Goal: Task Accomplishment & Management: Manage account settings

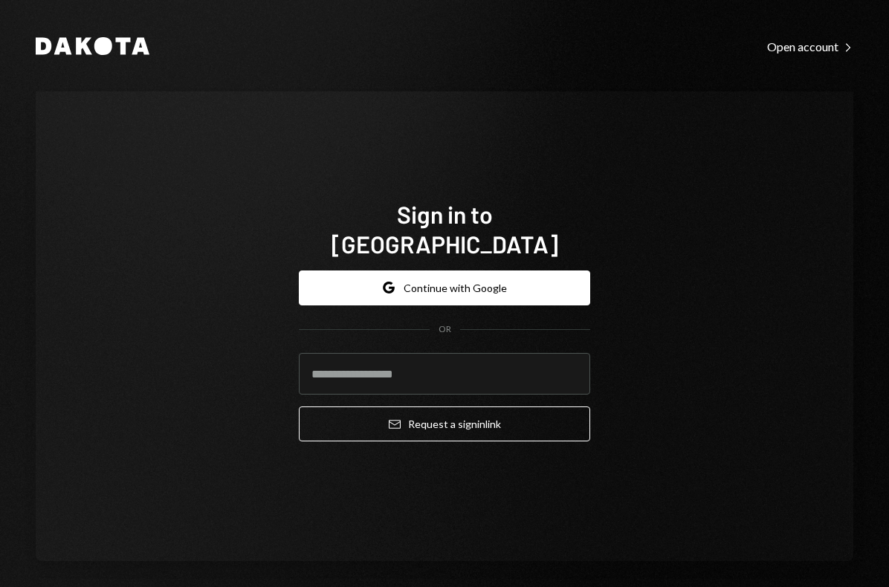
type input "**********"
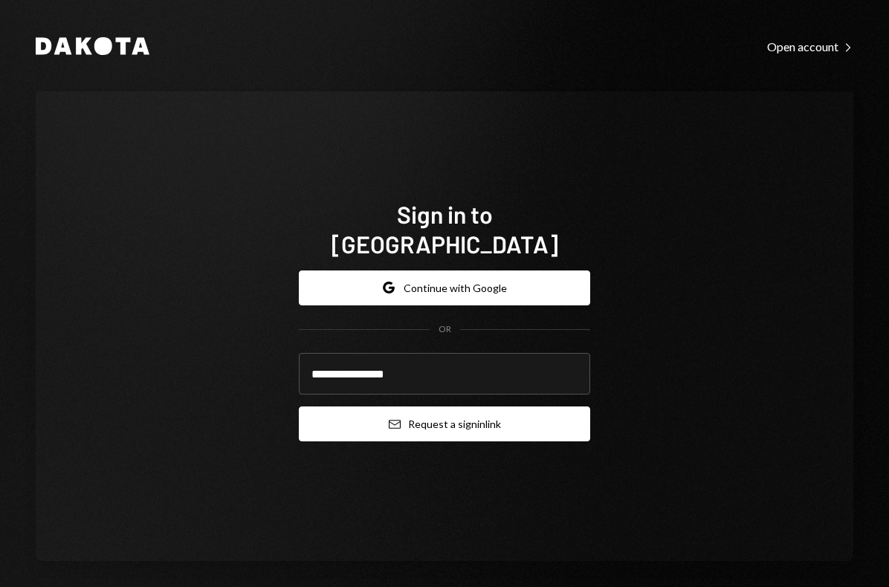
click at [434, 413] on button "Email Request a sign in link" at bounding box center [444, 424] width 291 height 35
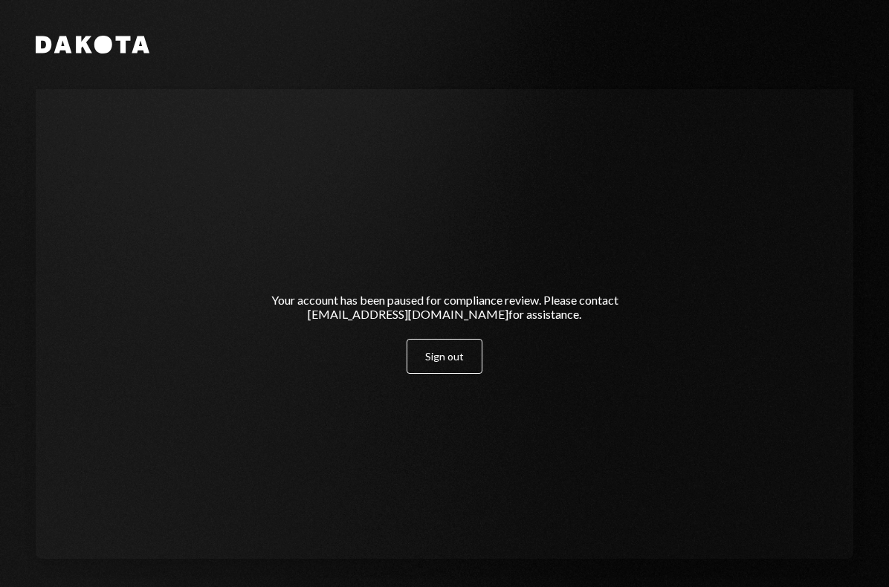
click at [245, 278] on div "Your account has been paused for compliance review. Please contact [EMAIL_ADDRE…" at bounding box center [444, 324] width 410 height 99
drag, startPoint x: 254, startPoint y: 290, endPoint x: 612, endPoint y: 324, distance: 359.9
click at [612, 324] on div "Your account has been paused for compliance review. Please contact [EMAIL_ADDRE…" at bounding box center [444, 324] width 410 height 99
copy div "Your account has been paused for compliance review. Please contact [EMAIL_ADDRE…"
click at [607, 249] on div "Your account has been paused for compliance review. Please contact [EMAIL_ADDRE…" at bounding box center [444, 325] width 446 height 218
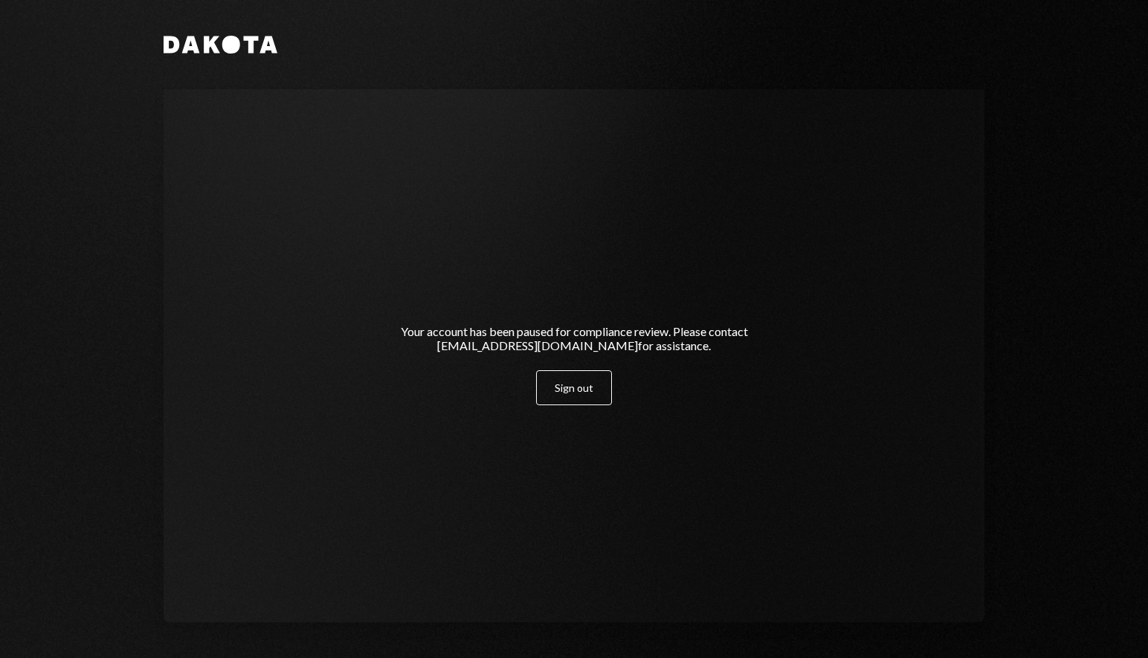
drag, startPoint x: 682, startPoint y: 362, endPoint x: 417, endPoint y: 295, distance: 273.7
click at [417, 295] on div "Your account has been paused for compliance review. Please contact [EMAIL_ADDRE…" at bounding box center [574, 356] width 446 height 218
click at [693, 312] on div "Your account has been paused for compliance review. Please contact [EMAIL_ADDRE…" at bounding box center [574, 355] width 410 height 99
drag, startPoint x: 483, startPoint y: 346, endPoint x: 589, endPoint y: 346, distance: 106.3
click at [589, 346] on div "Your account has been paused for compliance review. Please contact [EMAIL_ADDRE…" at bounding box center [574, 338] width 375 height 28
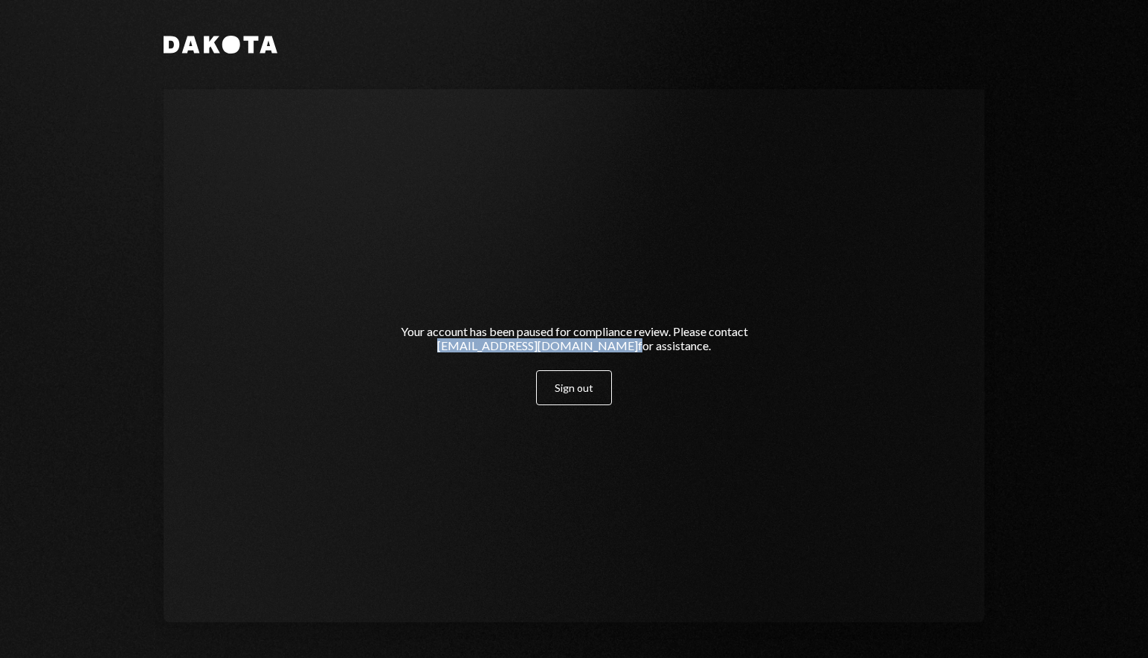
copy div "[EMAIL_ADDRESS][DOMAIN_NAME]"
click at [389, 92] on div "Your account has been paused for compliance review. Please contact [EMAIL_ADDRE…" at bounding box center [574, 355] width 821 height 533
drag, startPoint x: 454, startPoint y: 345, endPoint x: 586, endPoint y: 347, distance: 132.3
click at [586, 347] on div "Your account has been paused for compliance review. Please contact [EMAIL_ADDRE…" at bounding box center [574, 338] width 375 height 28
copy div "[EMAIL_ADDRESS][DOMAIN_NAME]"
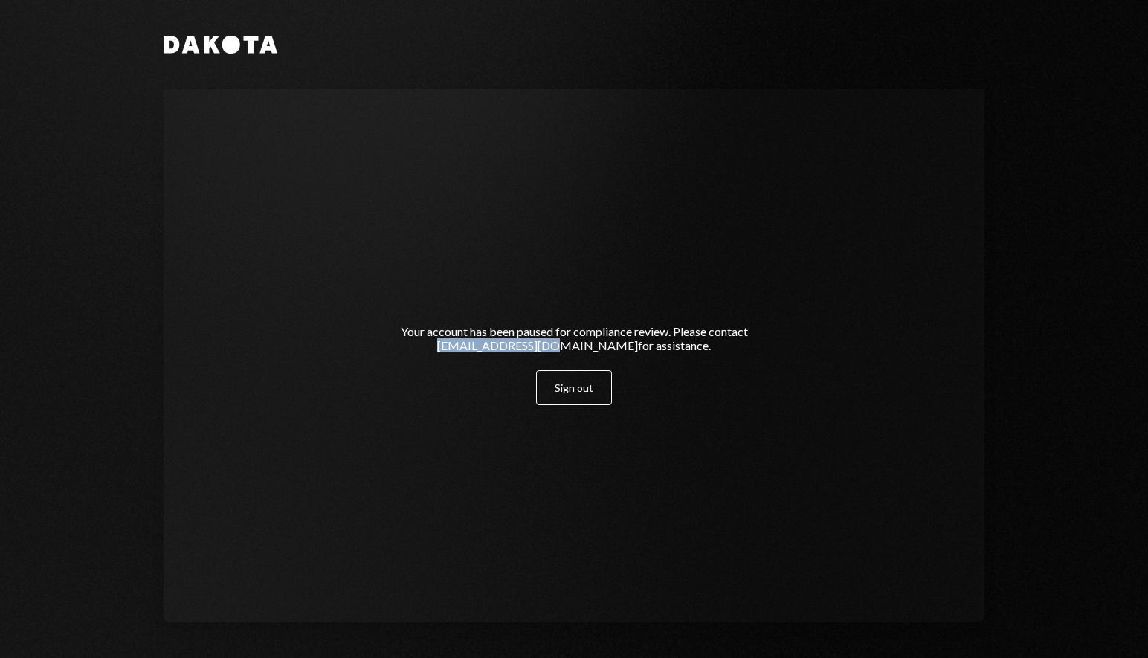
copy div "[EMAIL_ADDRESS][DOMAIN_NAME]"
click at [439, 131] on div "Your account has been paused for compliance review. Please contact [EMAIL_ADDRE…" at bounding box center [574, 355] width 821 height 533
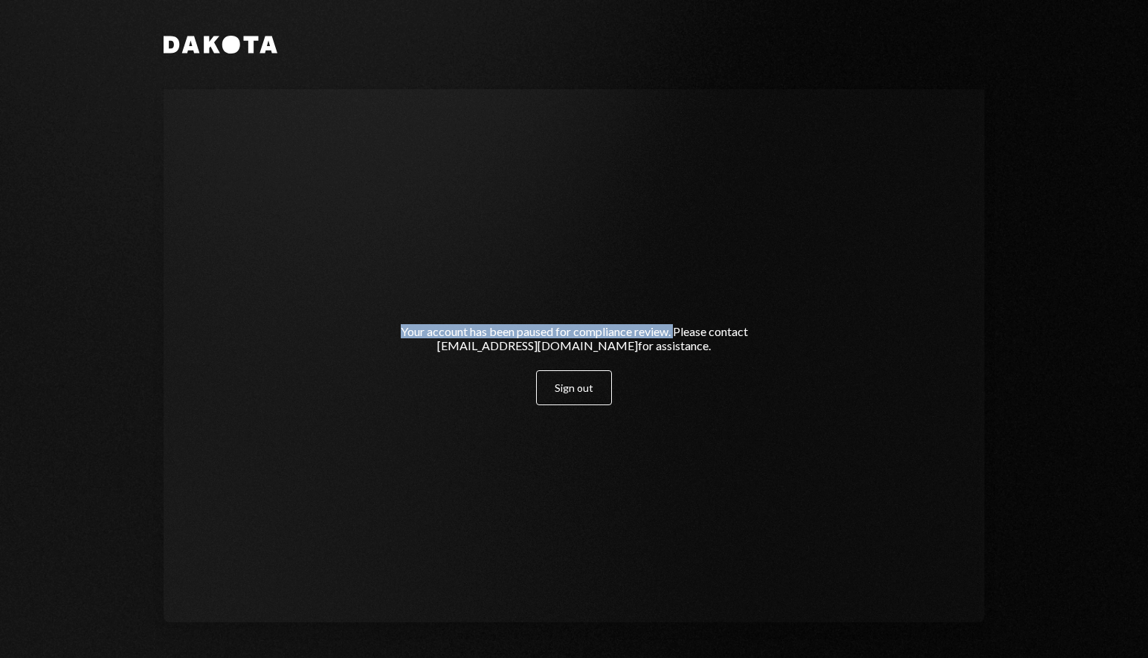
drag, startPoint x: 366, startPoint y: 331, endPoint x: 676, endPoint y: 326, distance: 309.2
click at [676, 326] on div "Your account has been paused for compliance review. Please contact [EMAIL_ADDRE…" at bounding box center [574, 356] width 446 height 218
copy div "Your account has been paused for compliance review."
click at [509, 230] on div "Your account has been paused for compliance review. Please contact [EMAIL_ADDRE…" at bounding box center [574, 355] width 821 height 533
click at [456, 147] on div "Your account has been paused for compliance review. Please contact [EMAIL_ADDRE…" at bounding box center [574, 355] width 821 height 533
